Goal: Task Accomplishment & Management: Manage account settings

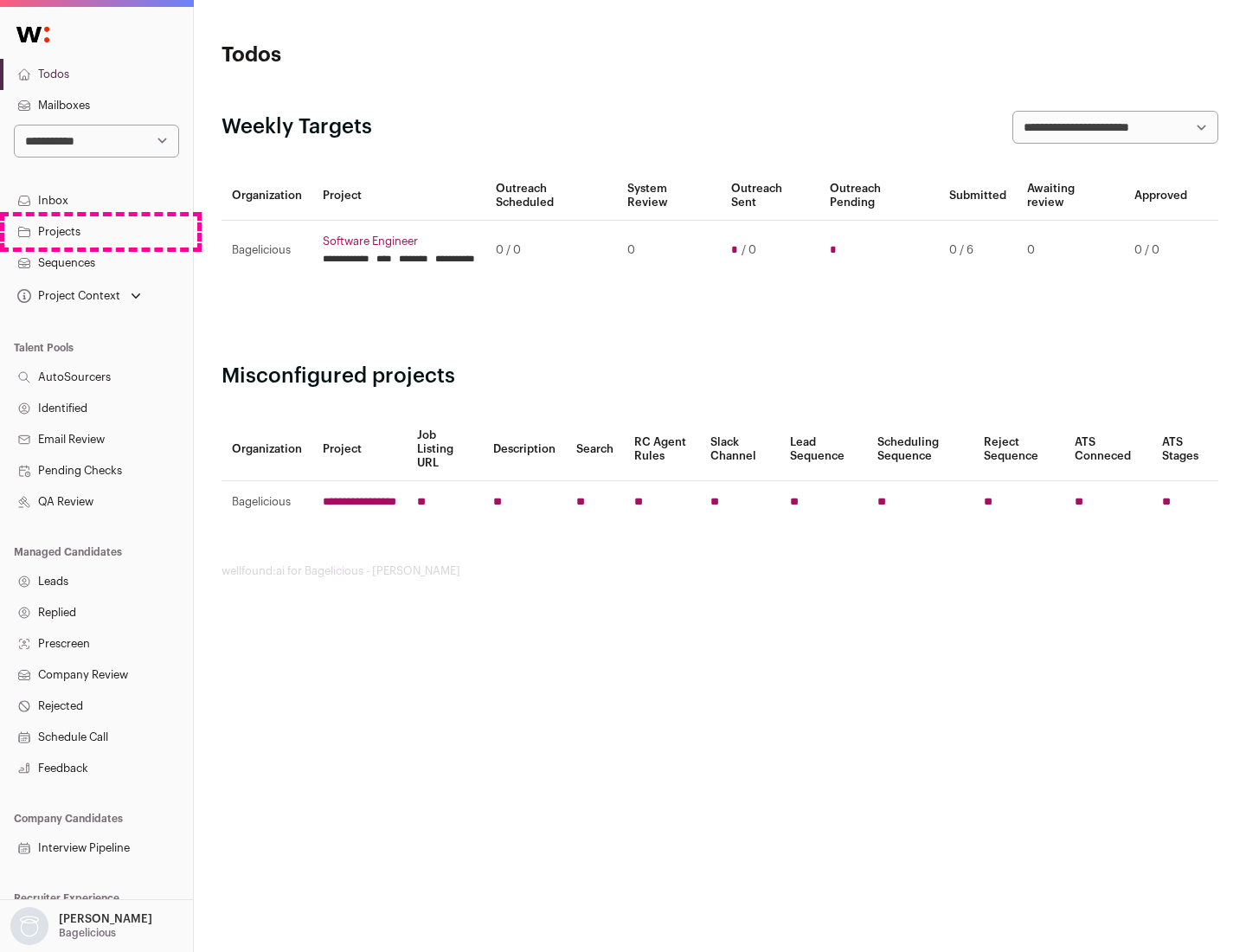
click at [96, 231] on link "Projects" at bounding box center [96, 232] width 193 height 31
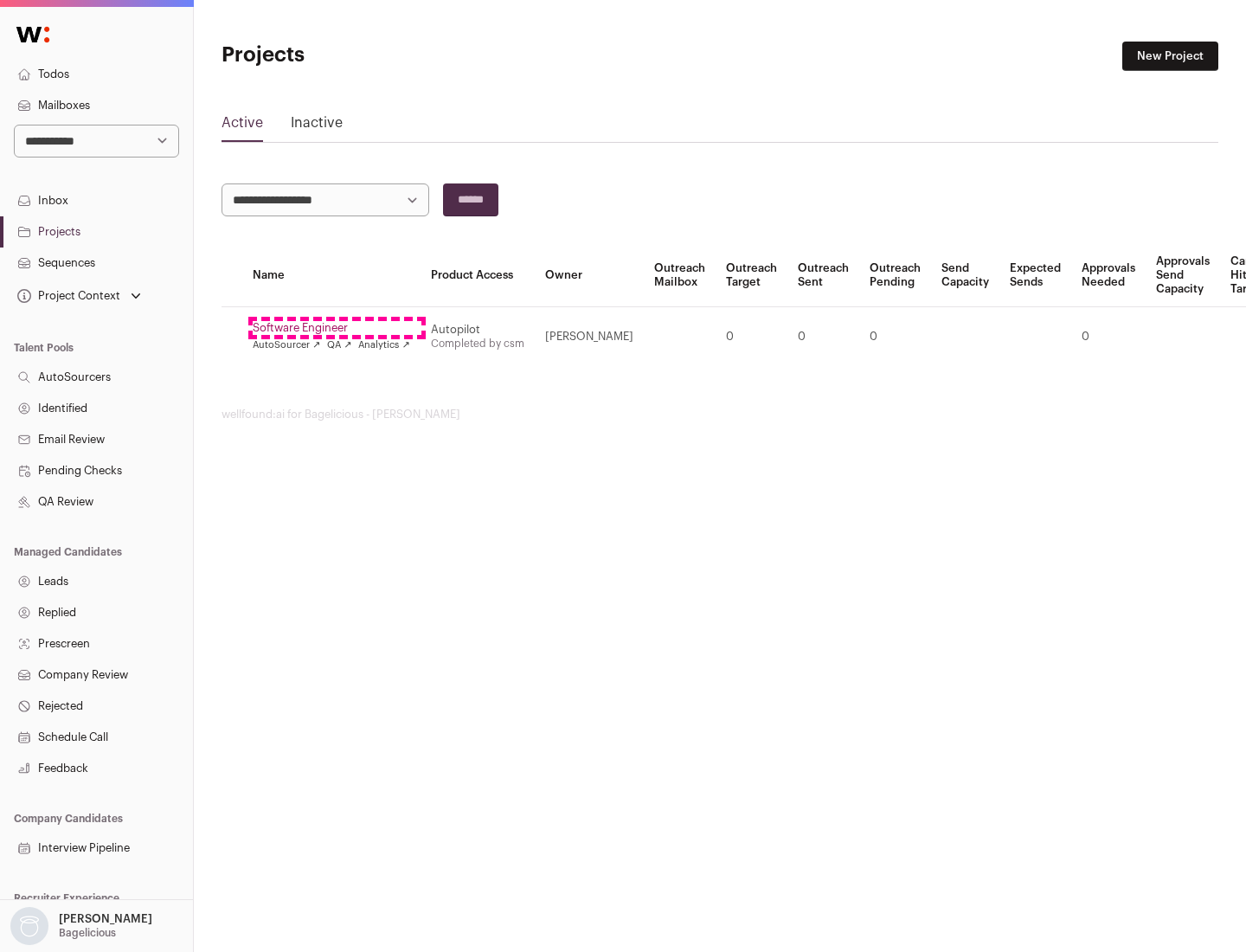
click at [336, 328] on link "Software Engineer" at bounding box center [331, 328] width 158 height 14
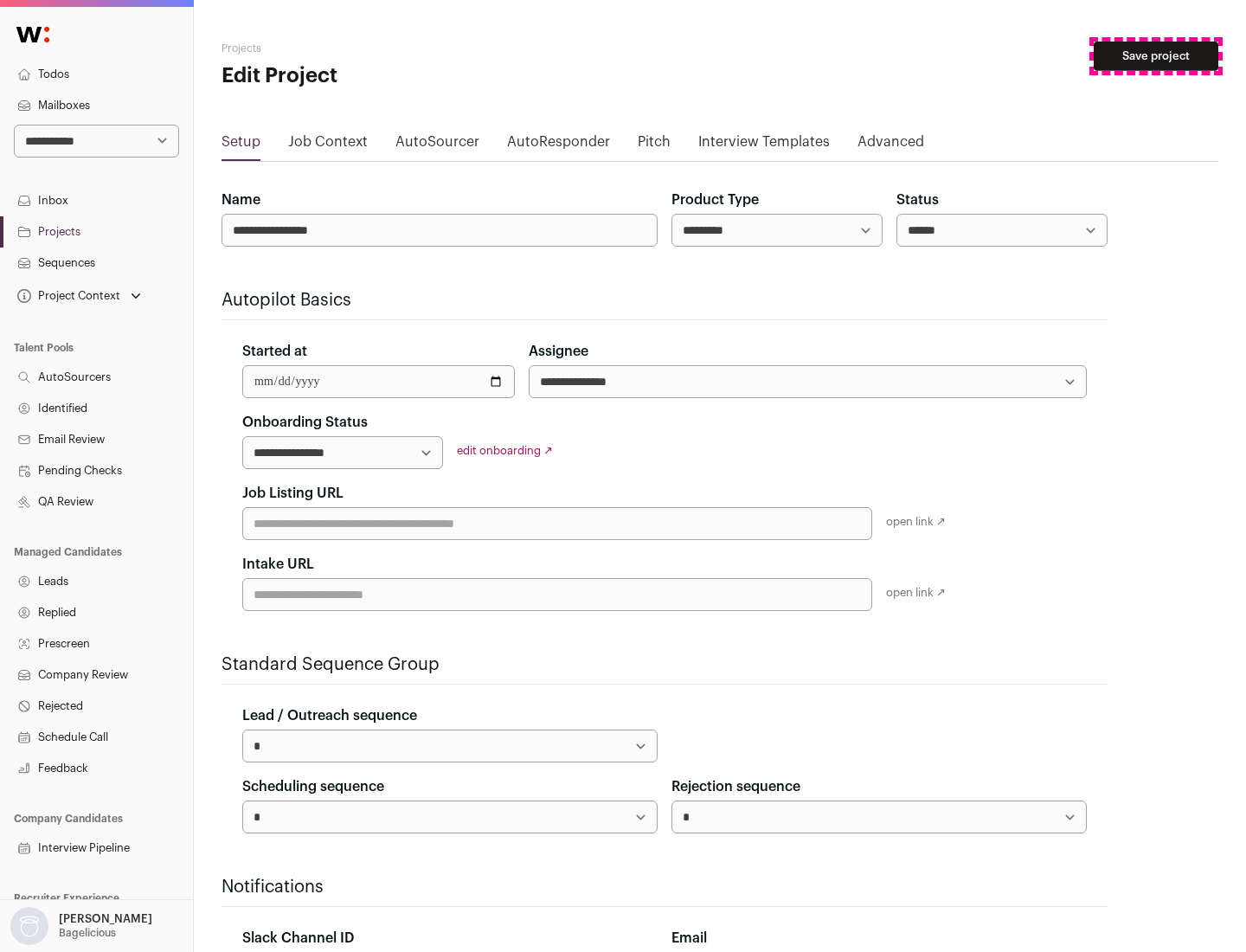
click at [1157, 56] on button "Save project" at bounding box center [1156, 56] width 125 height 29
